Goal: Task Accomplishment & Management: Use online tool/utility

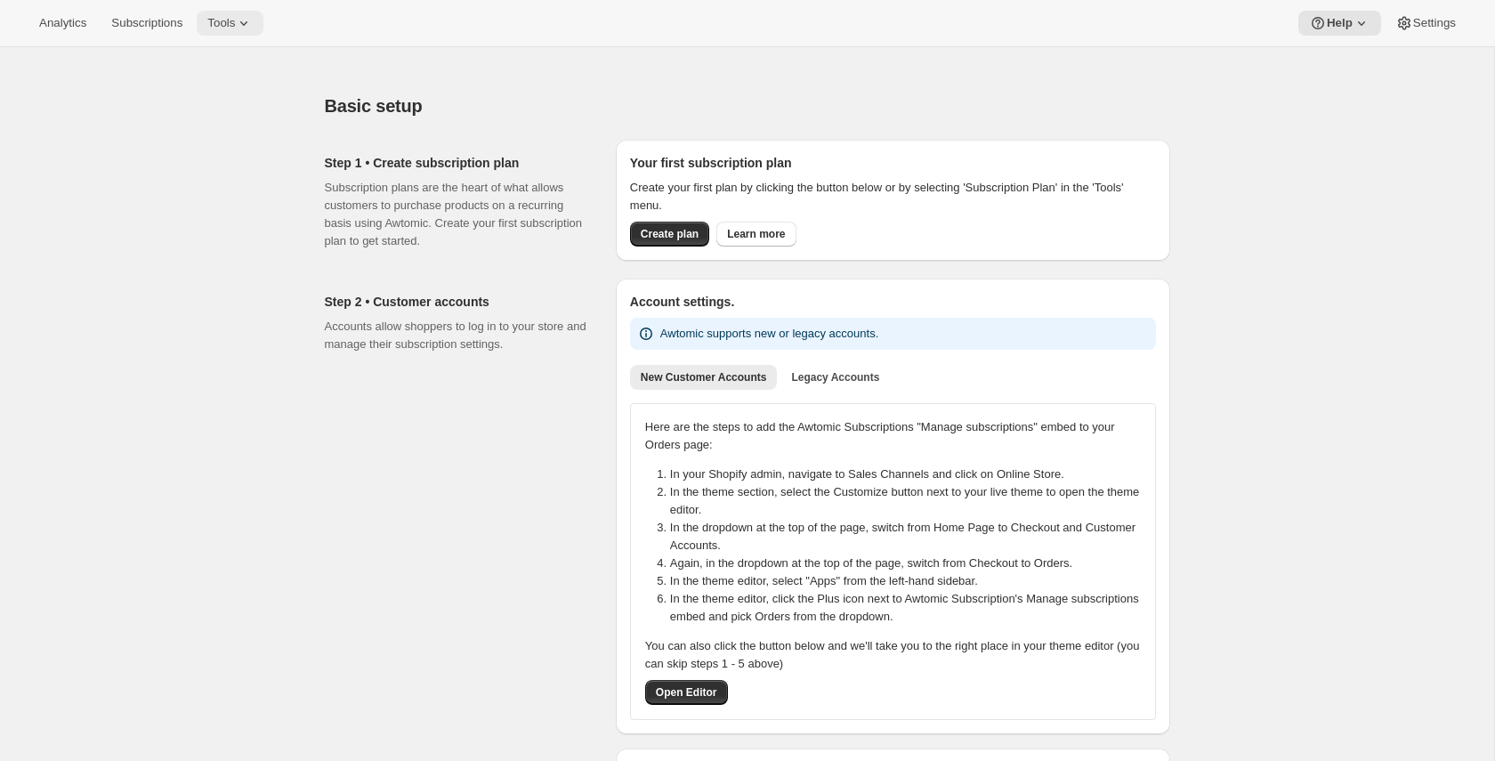
click at [235, 26] on span "Tools" at bounding box center [221, 23] width 28 height 14
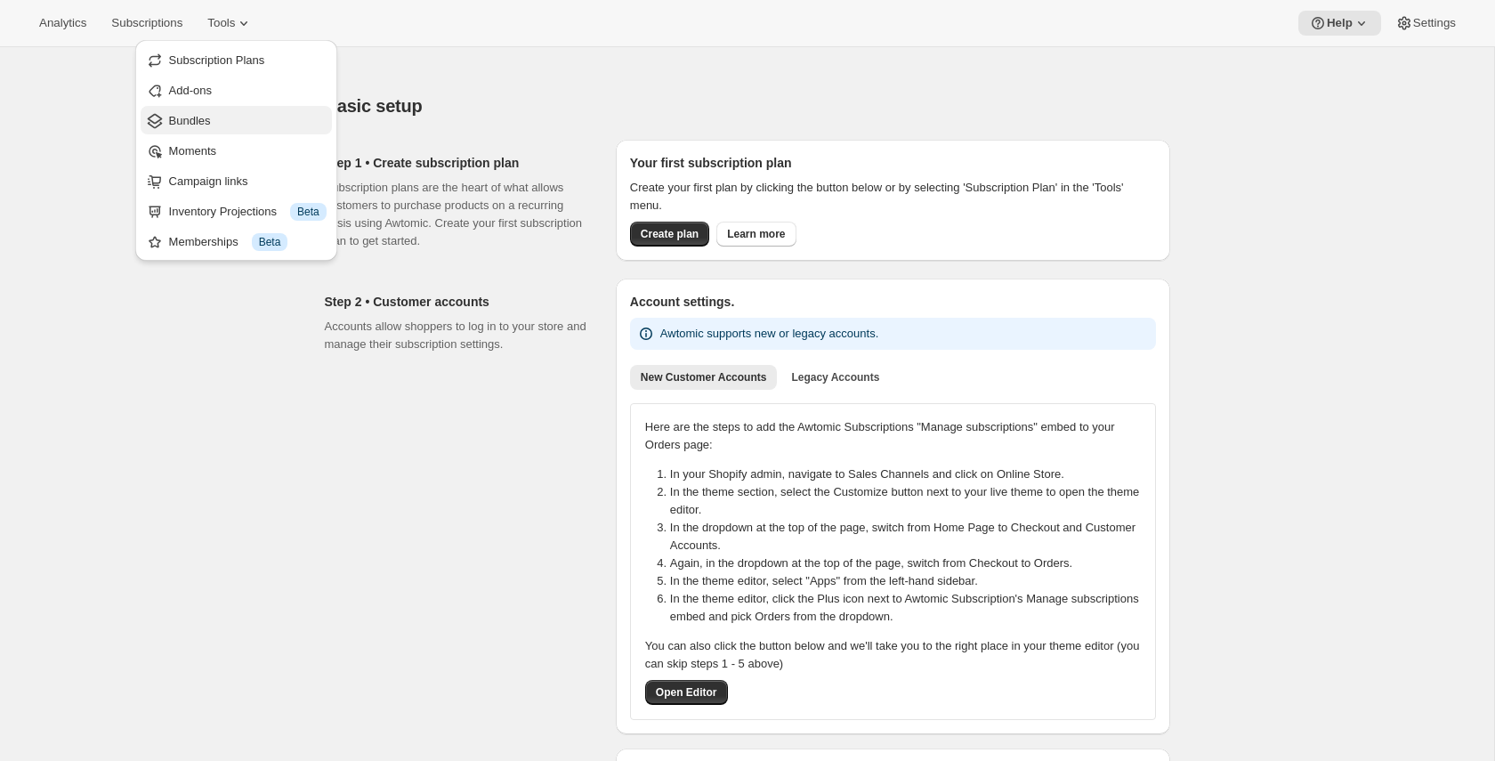
click at [224, 134] on button "Bundles" at bounding box center [236, 120] width 191 height 28
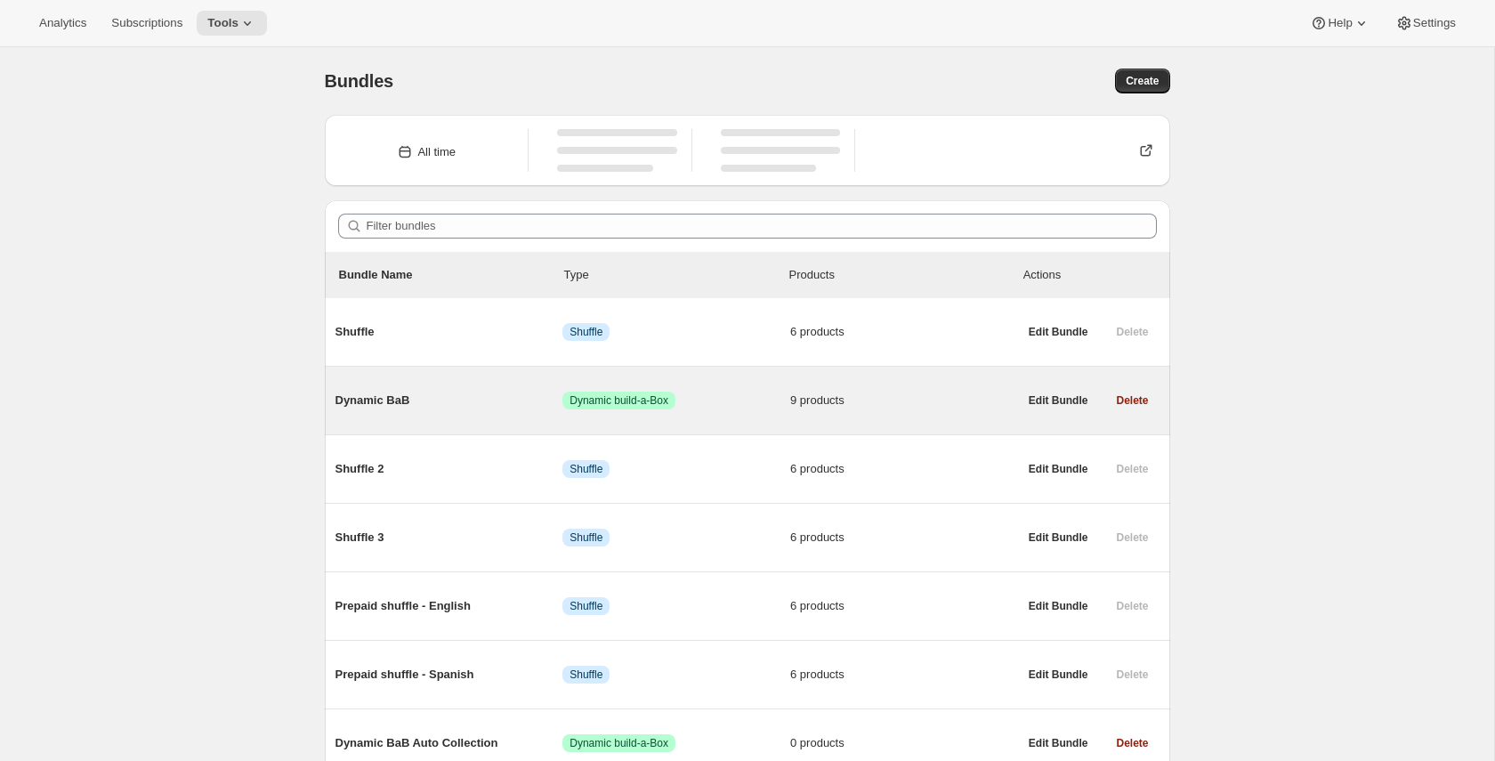
click at [435, 394] on span "Dynamic BaB" at bounding box center [450, 401] width 228 height 18
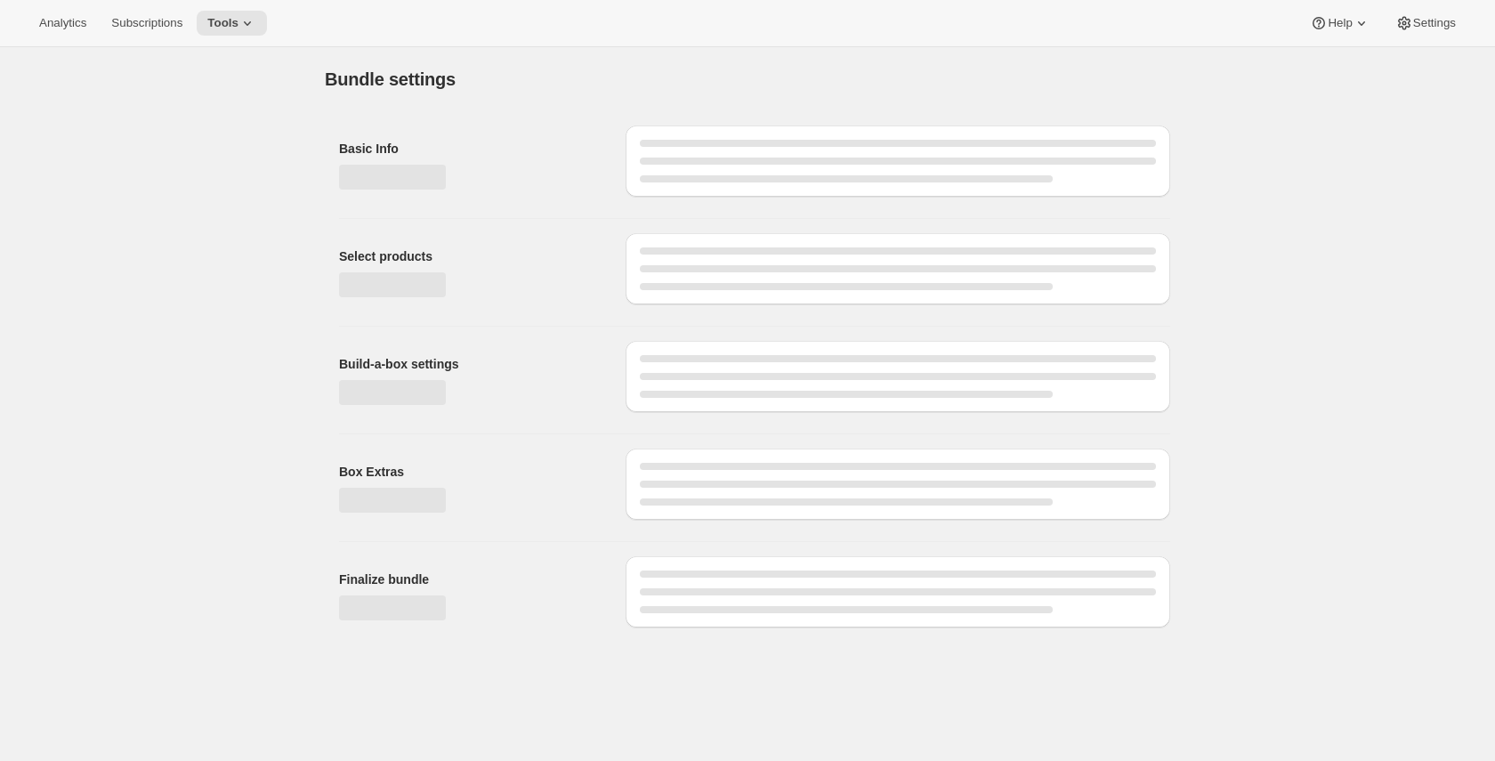
type input "Dynamic BaB"
radio input "true"
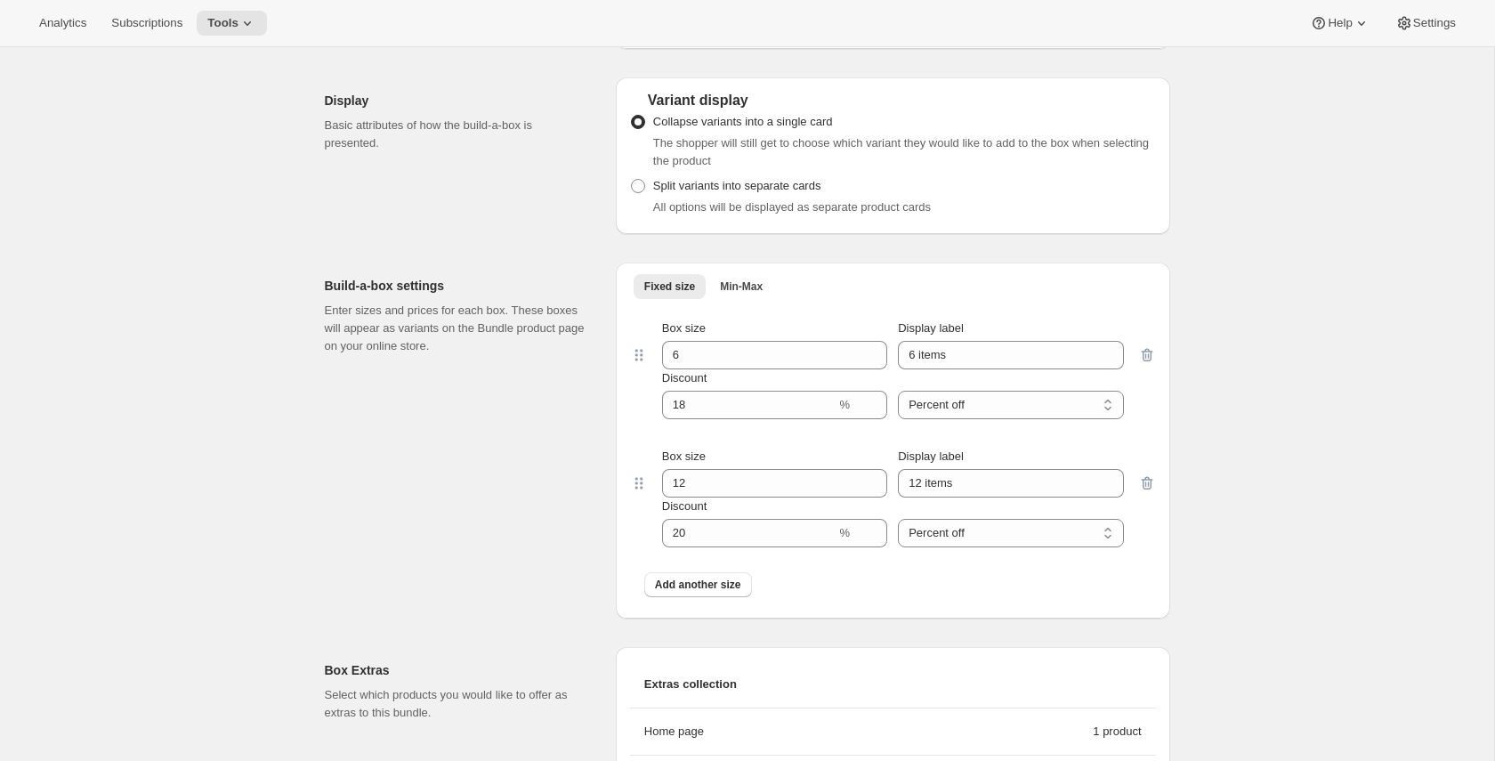
scroll to position [1201, 0]
click at [164, 250] on div "Edit Bundle. This page is ready Edit Bundle Analytics Open Build-a-box More act…" at bounding box center [747, 145] width 1494 height 2599
